Goal: Navigation & Orientation: Find specific page/section

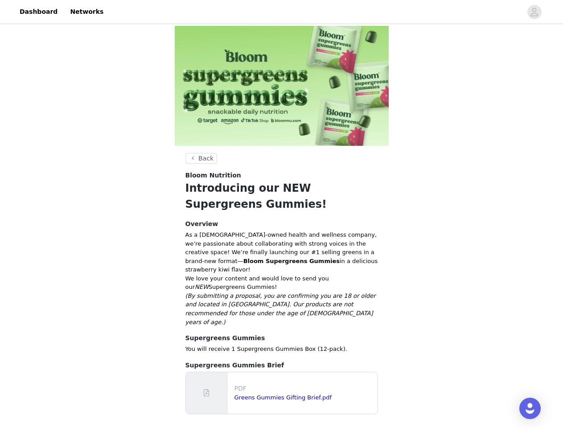
click at [281, 214] on section "Back Bloom Nutrition Introducing our NEW Supergreens Gummies! Overview As a [DE…" at bounding box center [282, 292] width 214 height 278
click at [281, 12] on div at bounding box center [315, 12] width 413 height 20
click at [534, 12] on icon "avatar" at bounding box center [534, 12] width 8 height 14
click at [281, 426] on body "Dashboard Networks Back Bloom Nutrition Introducing our NEW Supergreens Gummies…" at bounding box center [281, 214] width 563 height 428
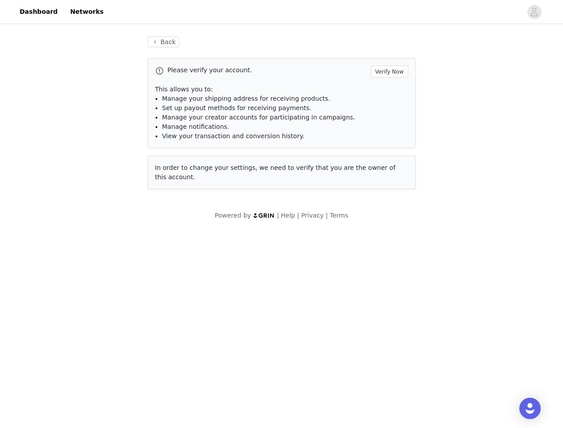
click at [530, 408] on div "Open Intercom Messenger" at bounding box center [529, 407] width 21 height 21
